Goal: Transaction & Acquisition: Purchase product/service

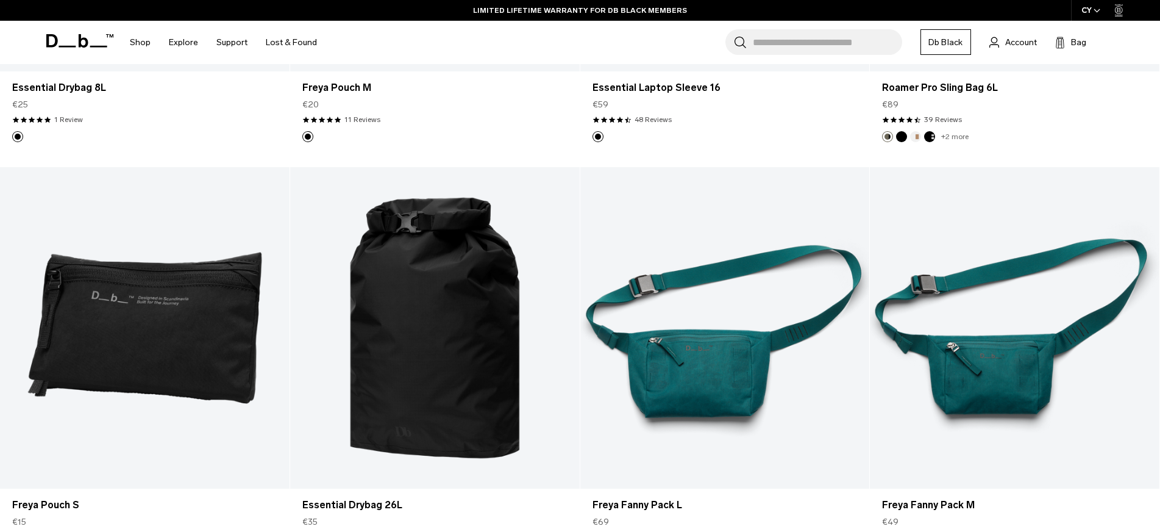
scroll to position [3716, 0]
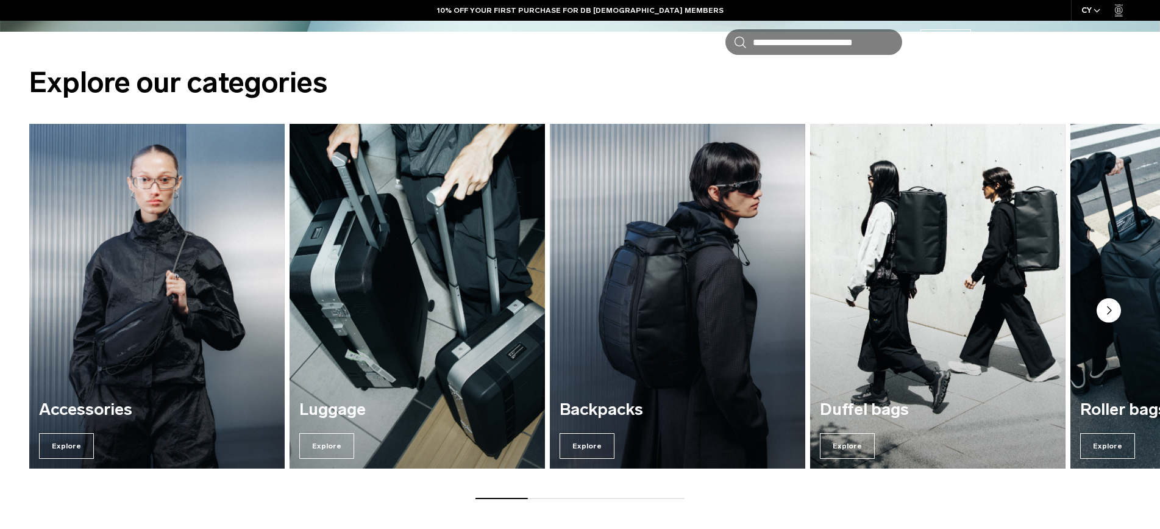
scroll to position [662, 0]
click at [418, 258] on img "2 / 7" at bounding box center [417, 296] width 263 height 355
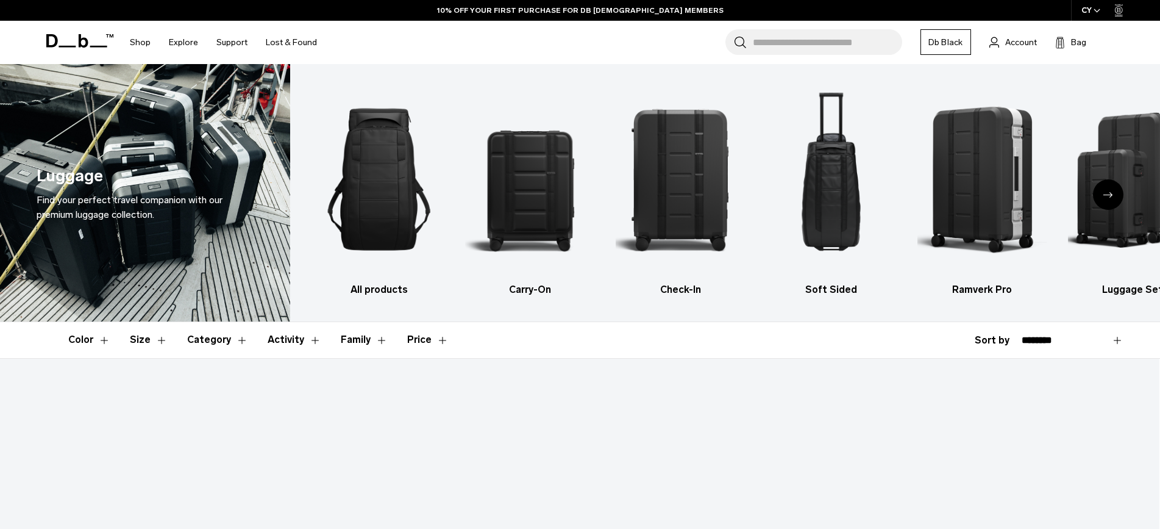
click at [155, 322] on button "Size" at bounding box center [149, 339] width 38 height 35
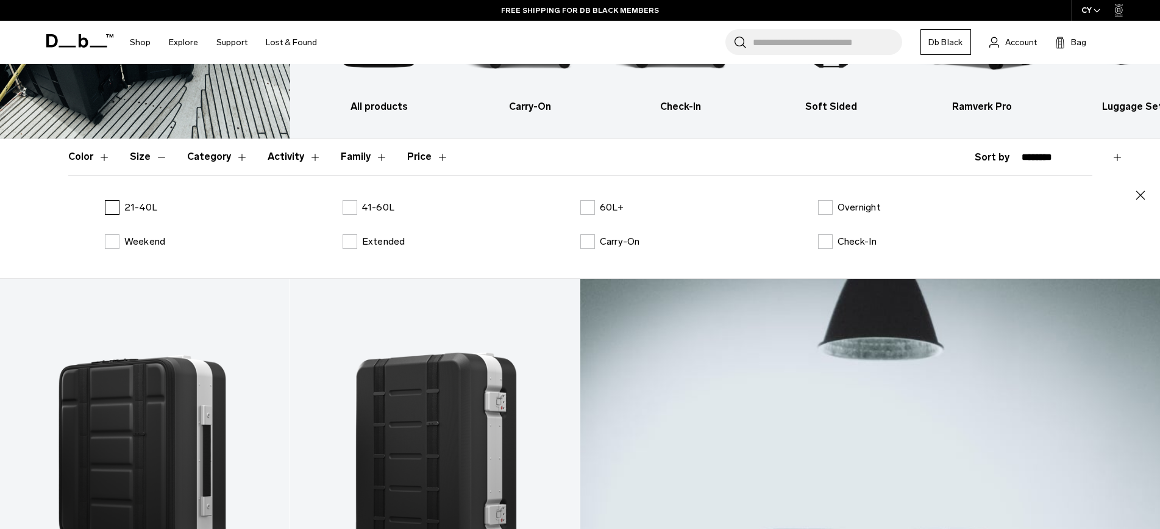
click at [106, 210] on label "21-40L" at bounding box center [131, 207] width 53 height 15
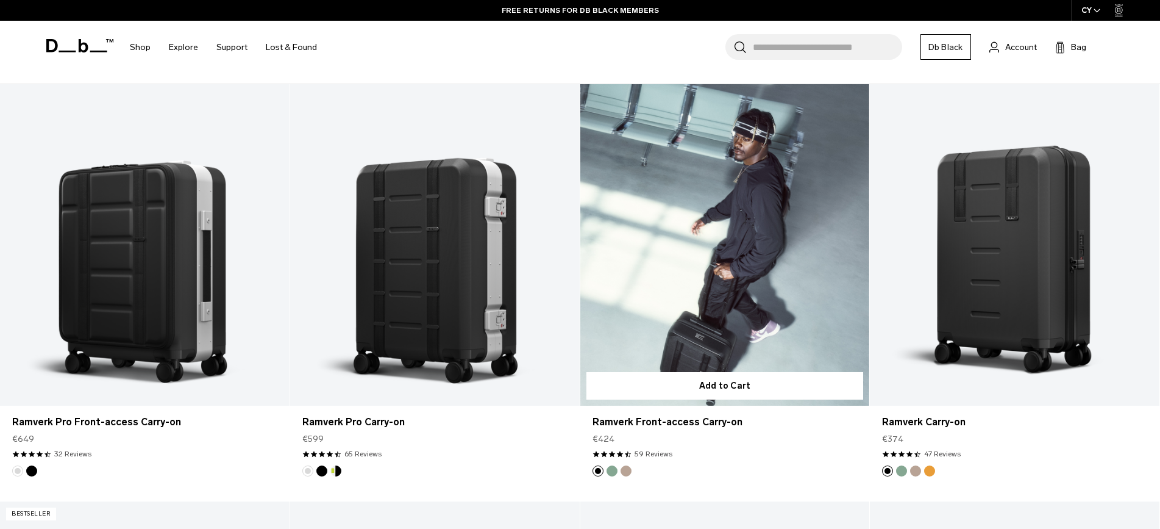
scroll to position [427, 0]
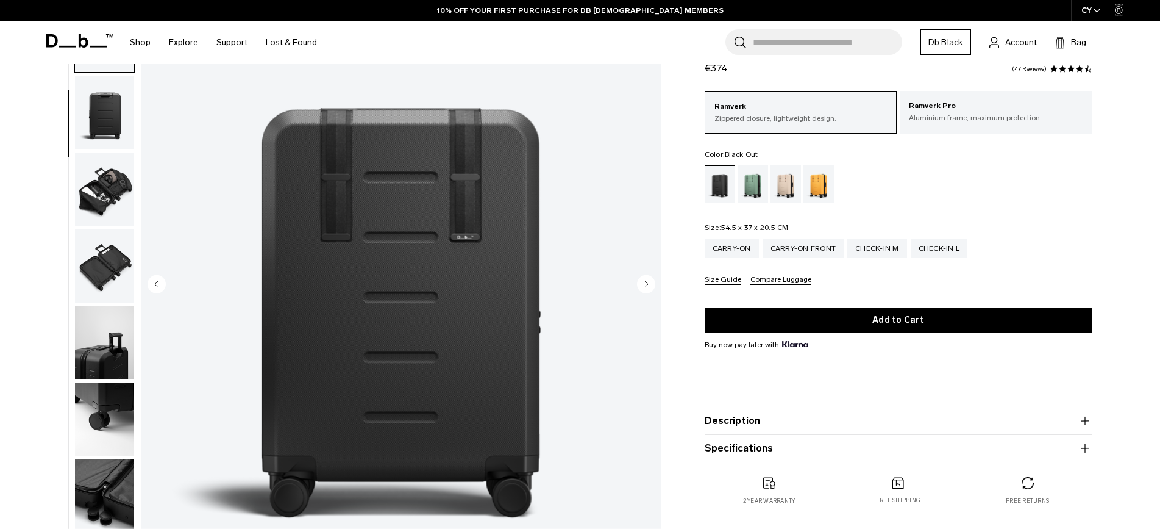
click at [95, 216] on img "button" at bounding box center [104, 188] width 59 height 73
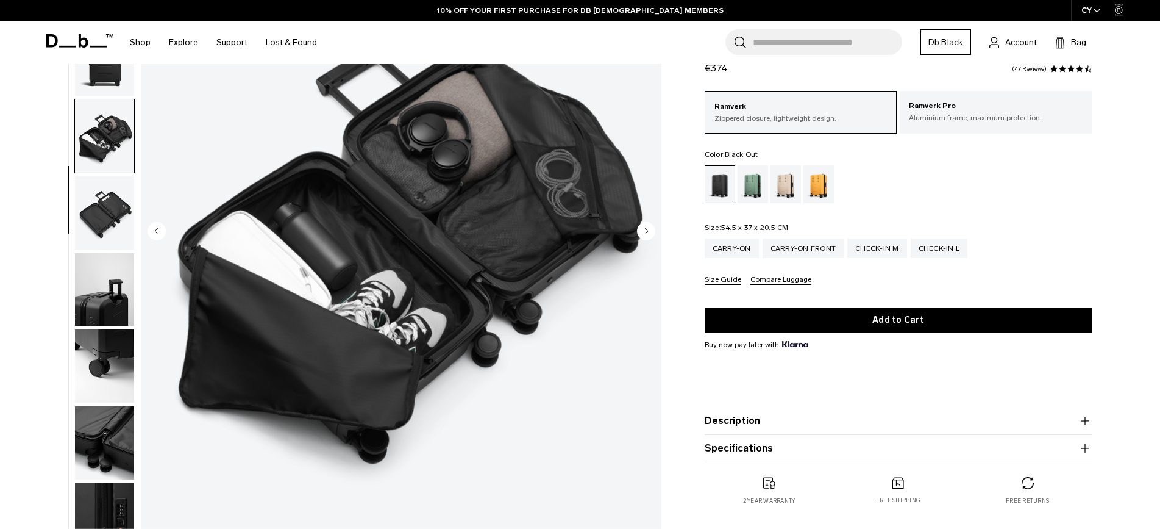
scroll to position [244, 0]
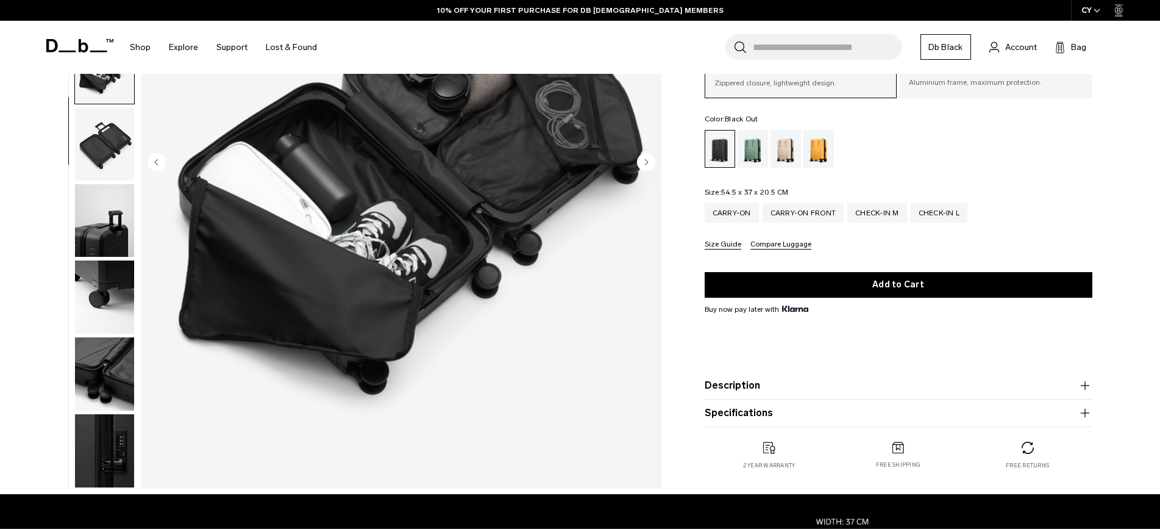
click at [96, 220] on img "button" at bounding box center [104, 220] width 59 height 73
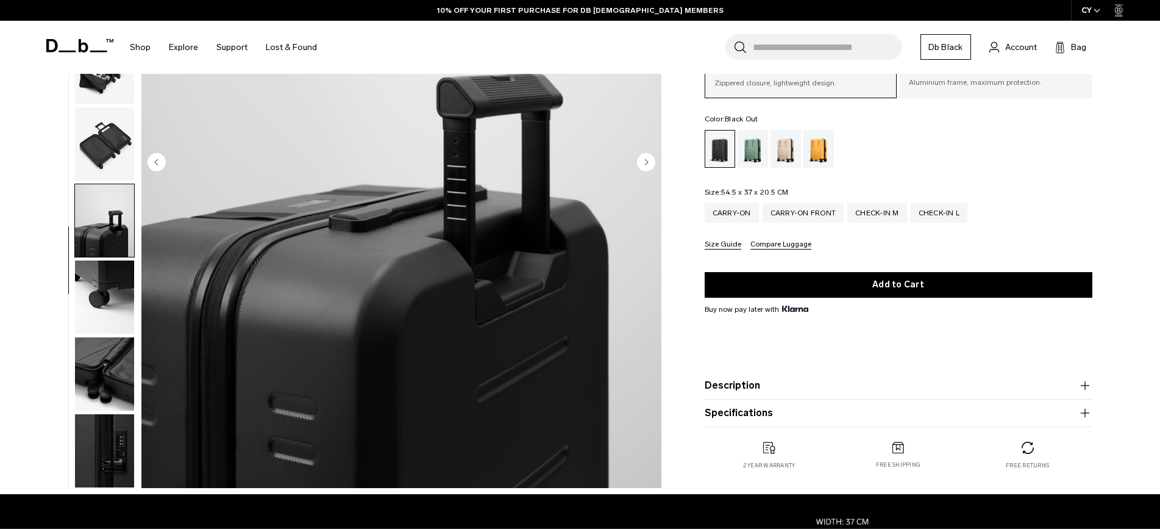
scroll to position [305, 0]
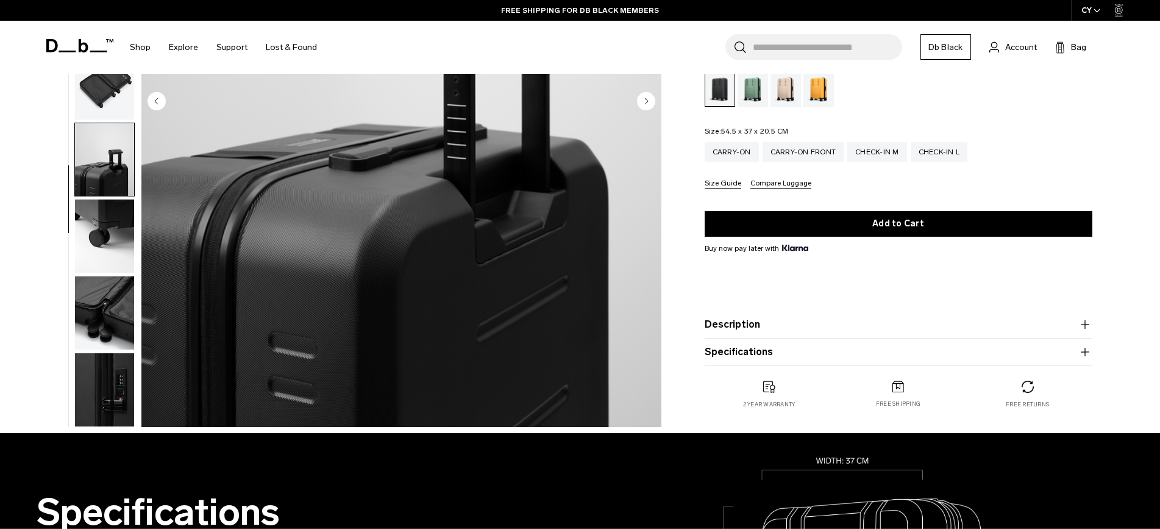
click at [111, 232] on img "button" at bounding box center [104, 235] width 59 height 73
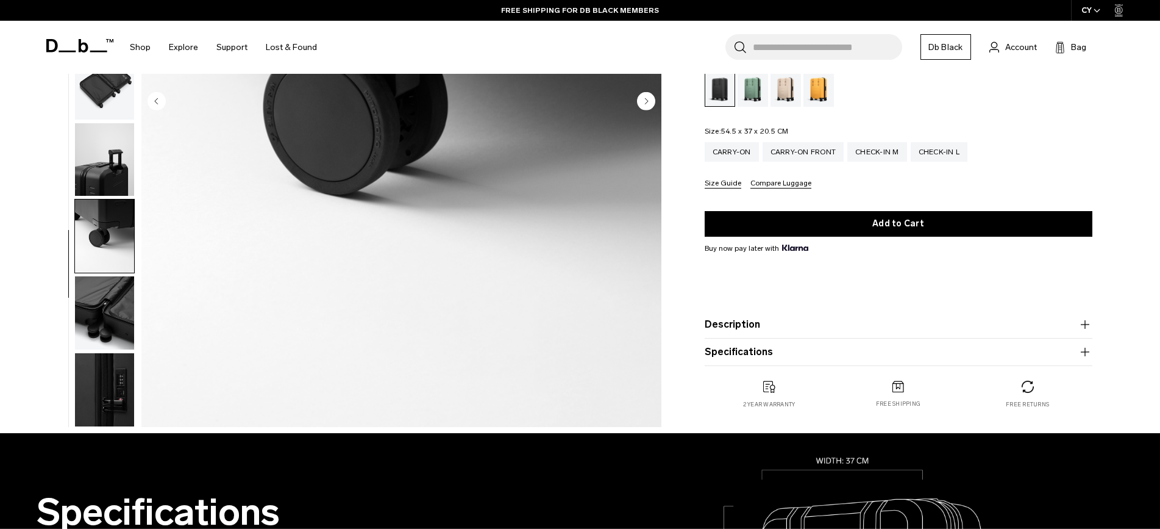
click at [110, 293] on img "button" at bounding box center [104, 312] width 59 height 73
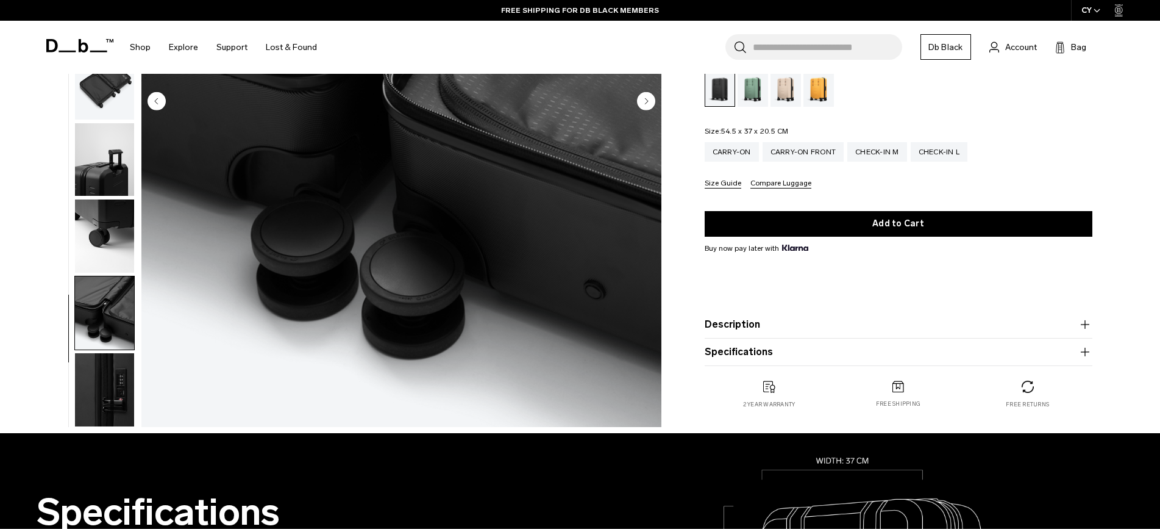
click at [115, 365] on img "button" at bounding box center [104, 389] width 59 height 73
